Goal: Navigation & Orientation: Find specific page/section

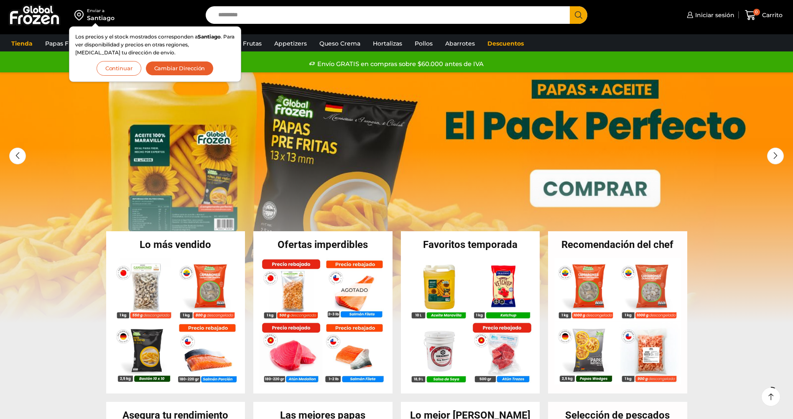
scroll to position [811, 0]
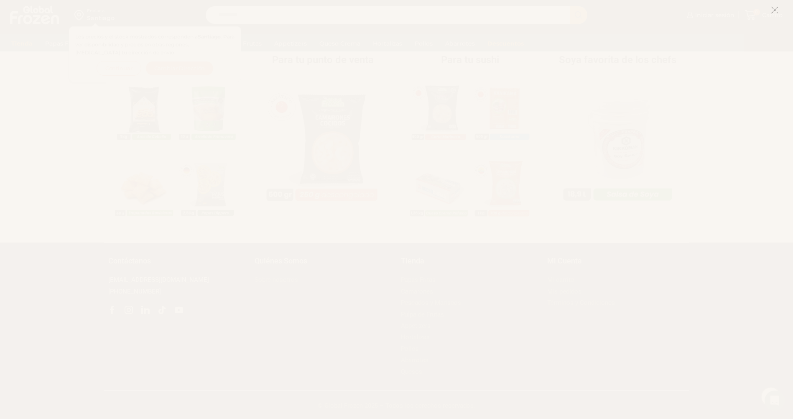
click at [774, 8] on icon at bounding box center [775, 10] width 8 height 8
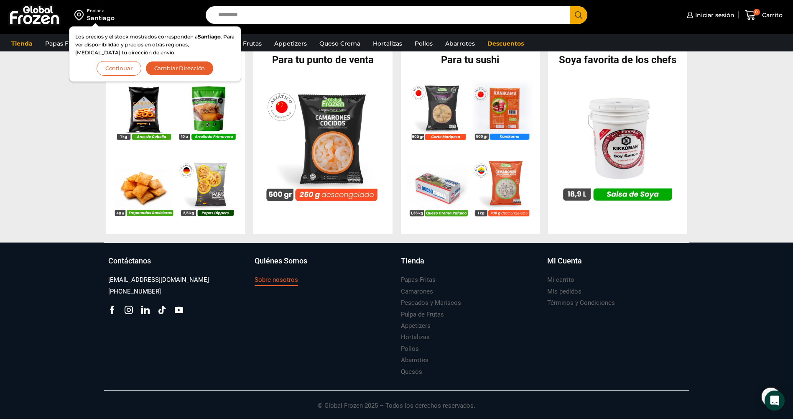
click at [264, 280] on h3 "Sobre nosotros" at bounding box center [275, 279] width 43 height 9
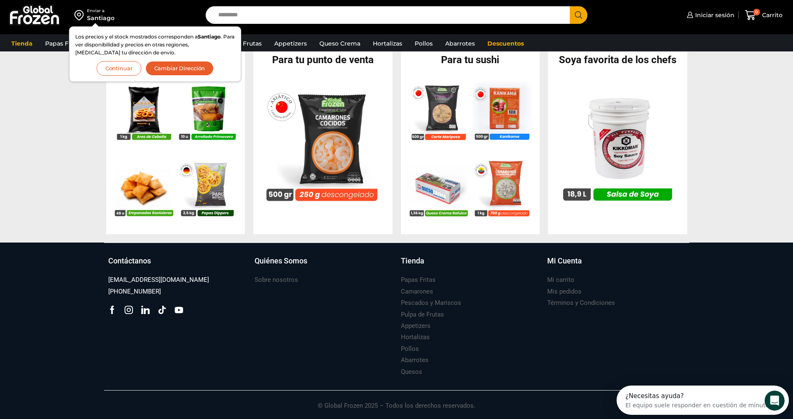
scroll to position [0, 0]
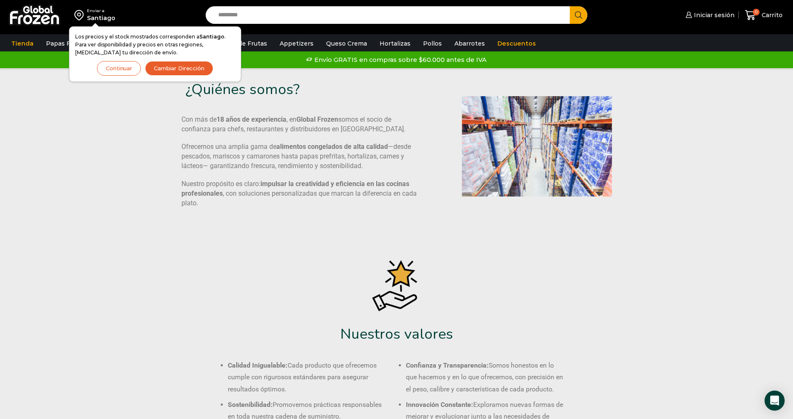
click at [306, 16] on input "Search input" at bounding box center [390, 15] width 352 height 18
